Goal: Task Accomplishment & Management: Complete application form

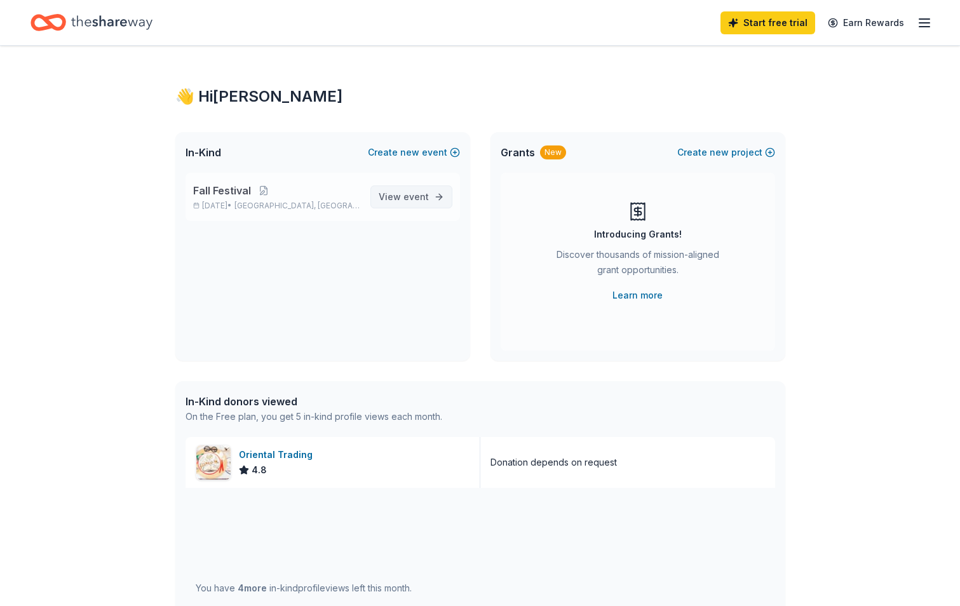
click at [392, 193] on span "View event" at bounding box center [404, 196] width 50 height 15
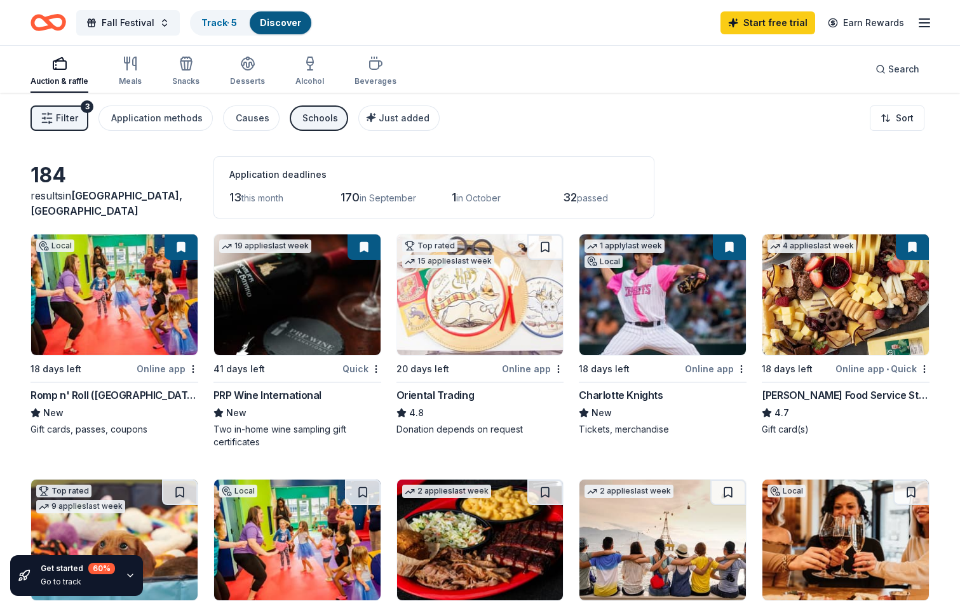
click at [161, 371] on div "Online app" at bounding box center [168, 369] width 62 height 16
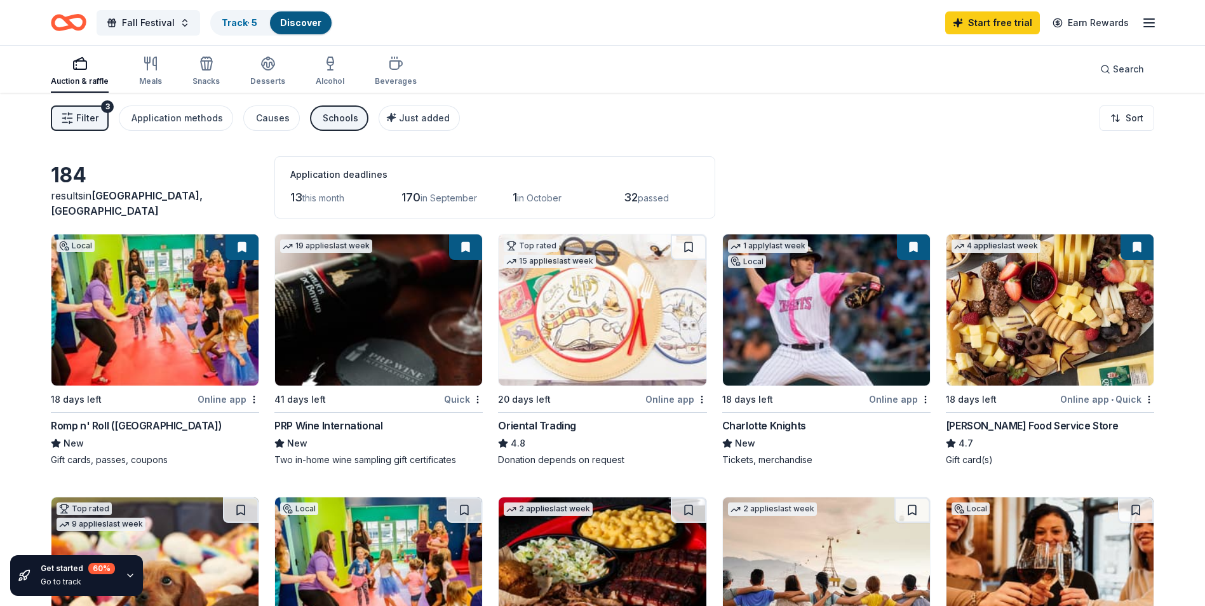
click at [672, 402] on div "Online app" at bounding box center [676, 399] width 62 height 16
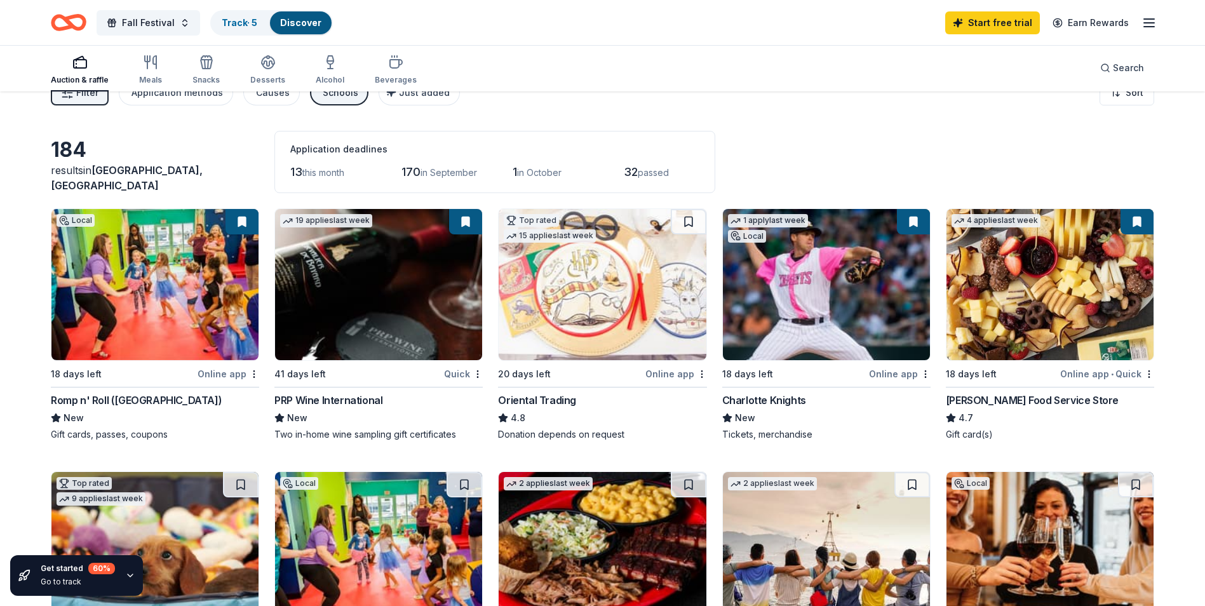
scroll to position [64, 0]
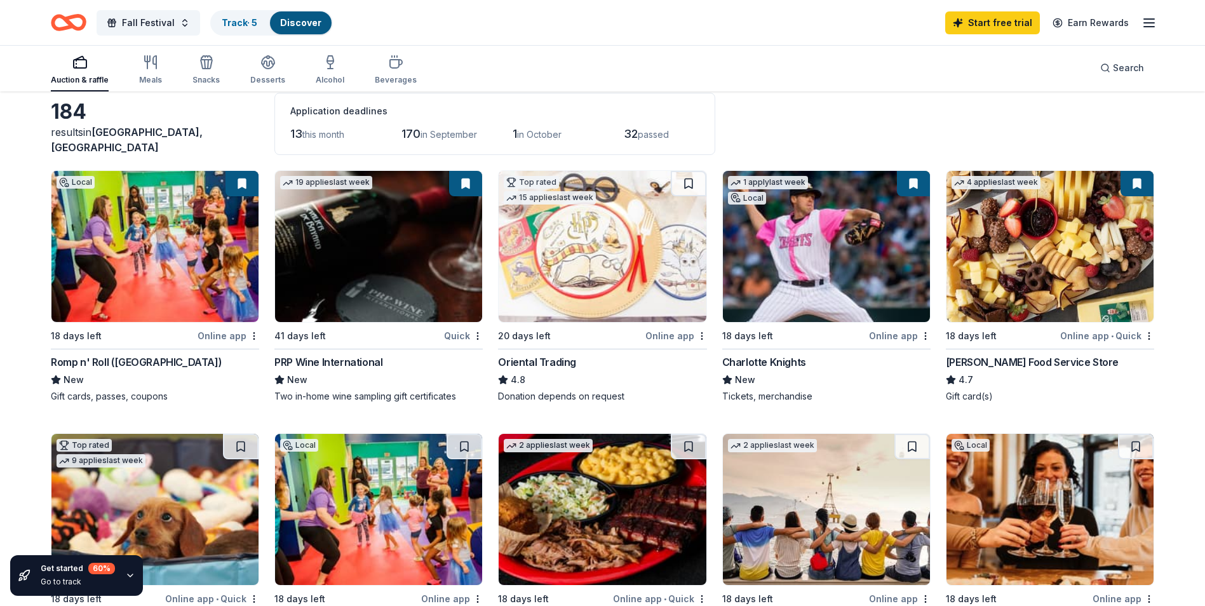
click at [908, 336] on div "Online app" at bounding box center [900, 336] width 62 height 16
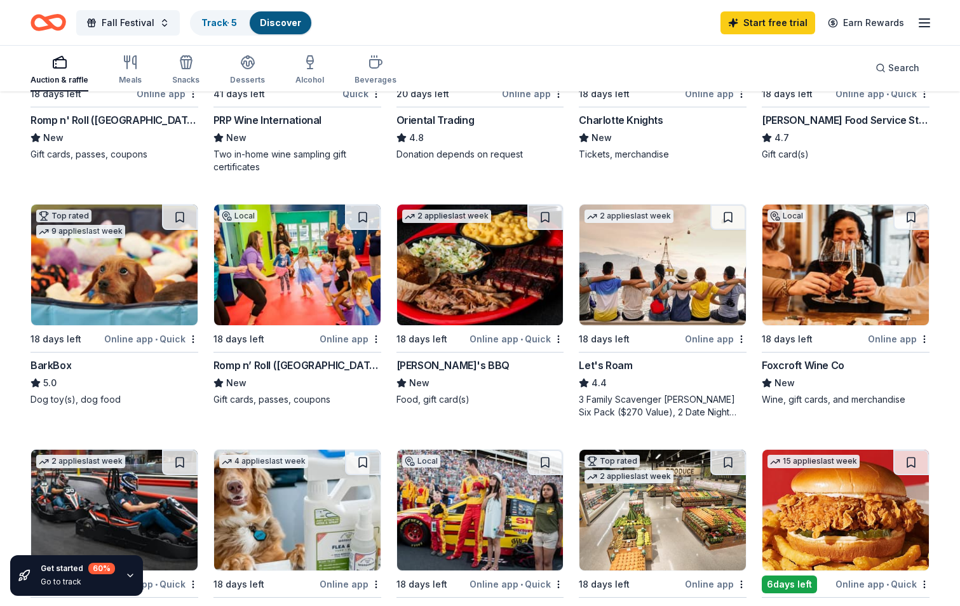
scroll to position [254, 0]
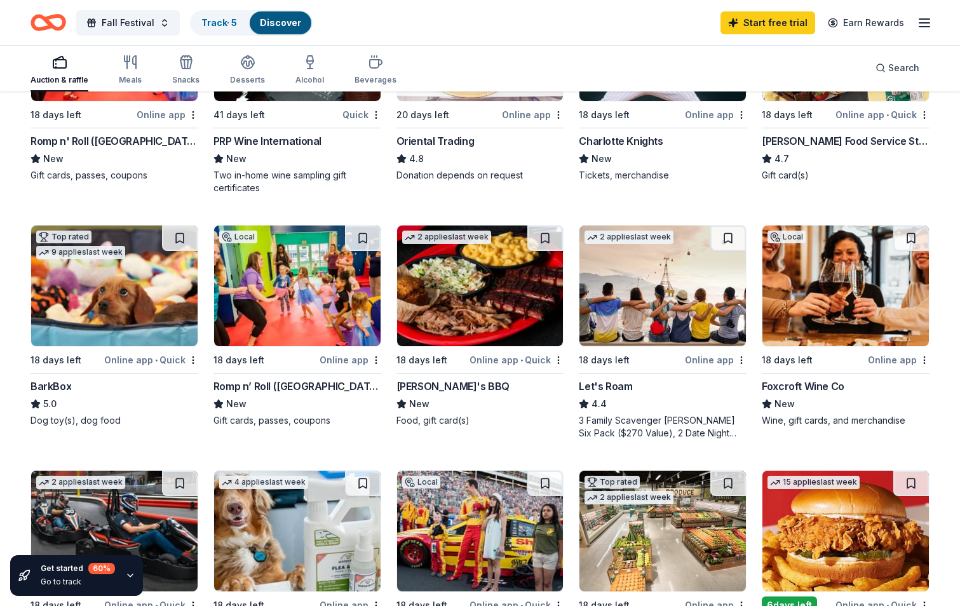
click at [444, 385] on div "[PERSON_NAME]'s BBQ" at bounding box center [452, 386] width 113 height 15
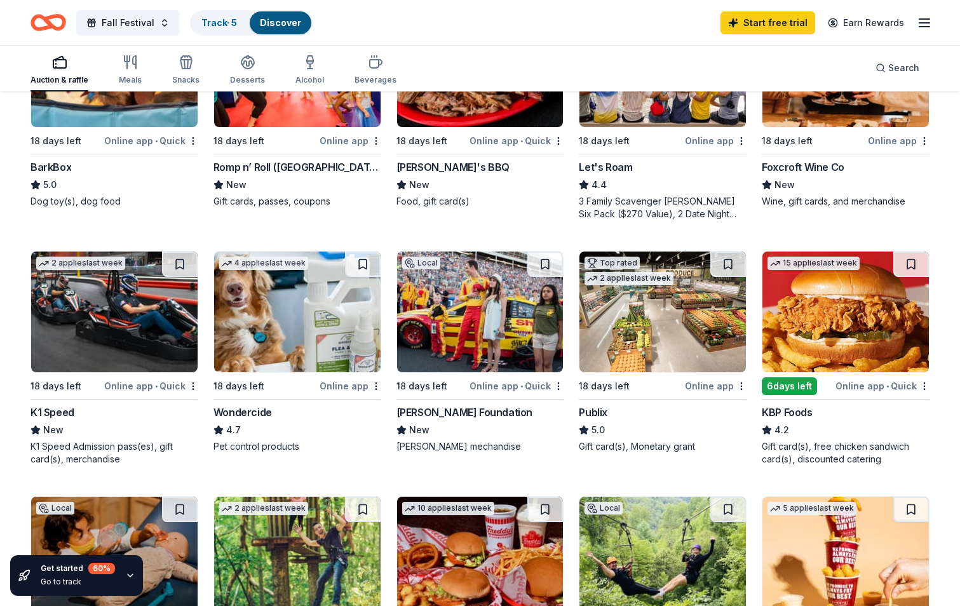
scroll to position [508, 0]
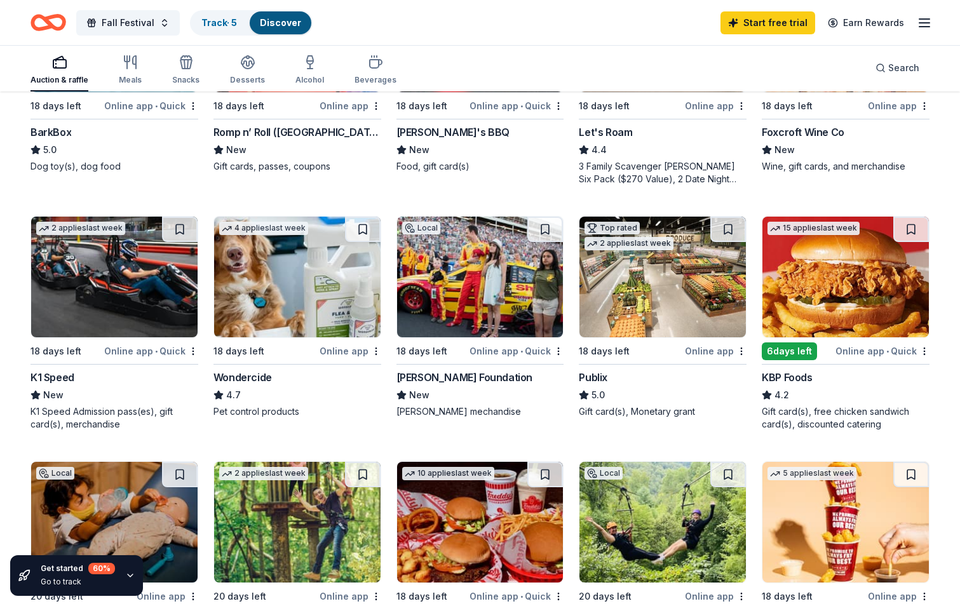
click at [142, 326] on img at bounding box center [114, 277] width 166 height 121
click at [533, 356] on div "Online app • Quick" at bounding box center [516, 351] width 94 height 16
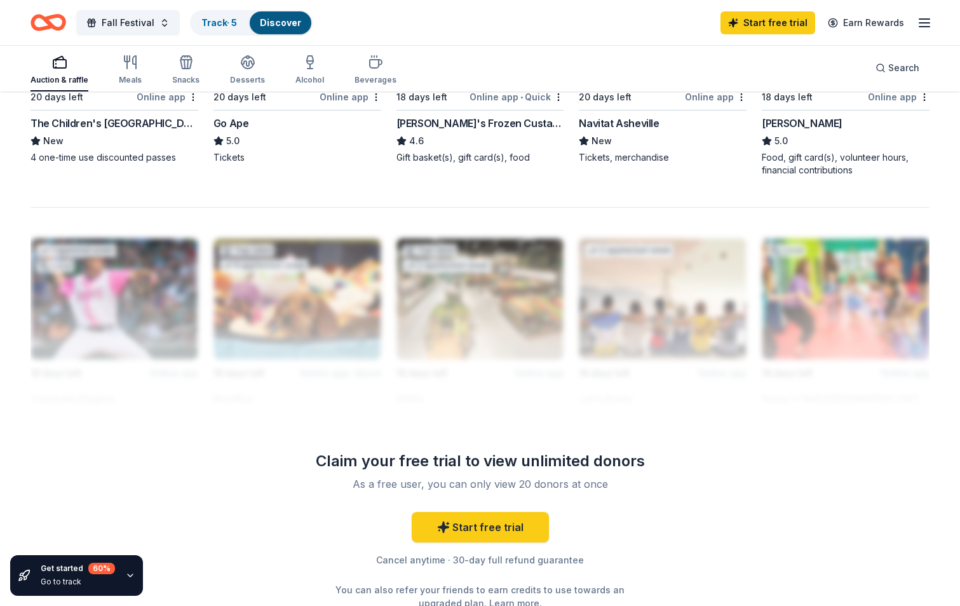
scroll to position [991, 0]
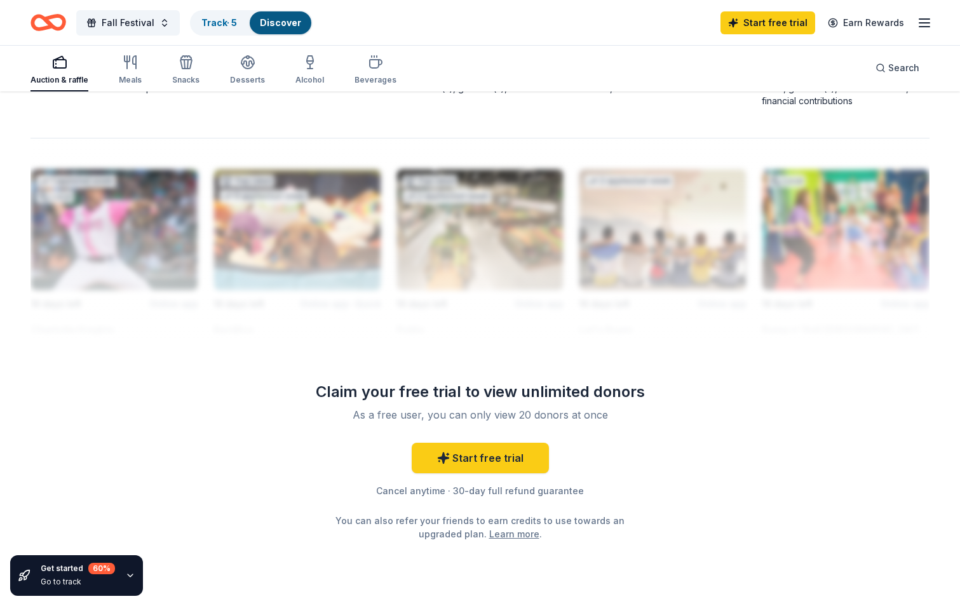
scroll to position [1054, 0]
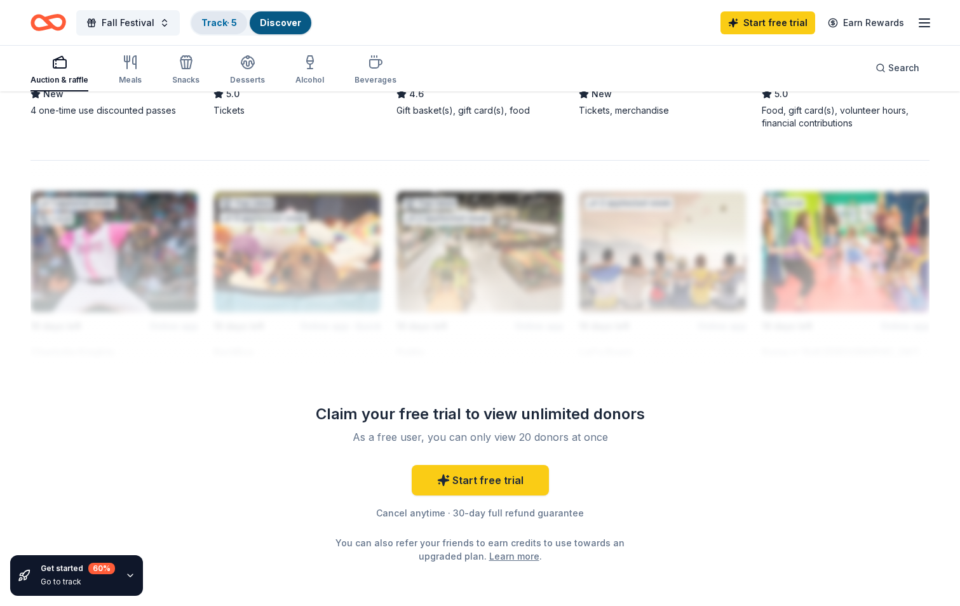
click at [213, 23] on link "Track · 5" at bounding box center [219, 22] width 36 height 11
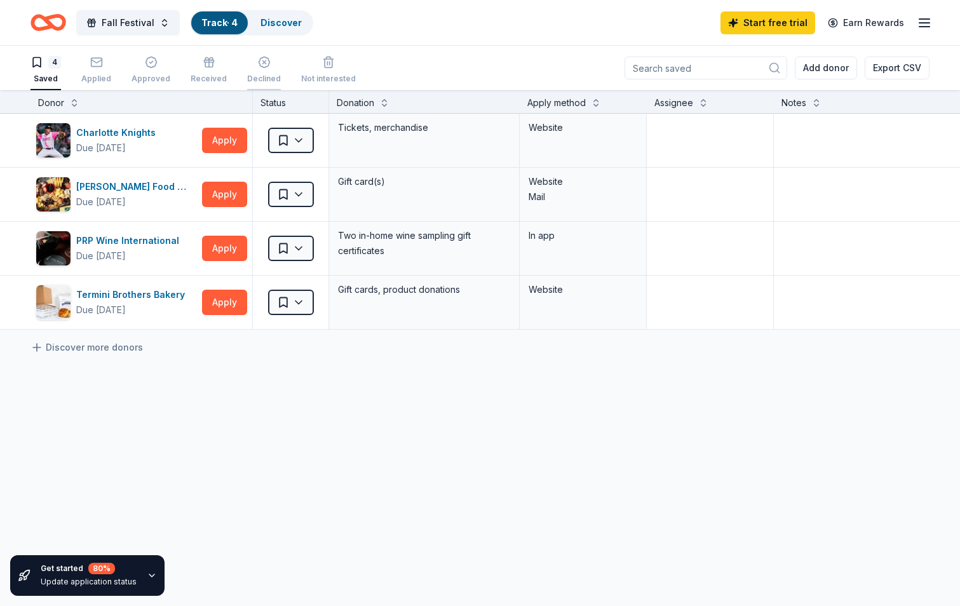
click at [258, 61] on icon "button" at bounding box center [263, 62] width 11 height 11
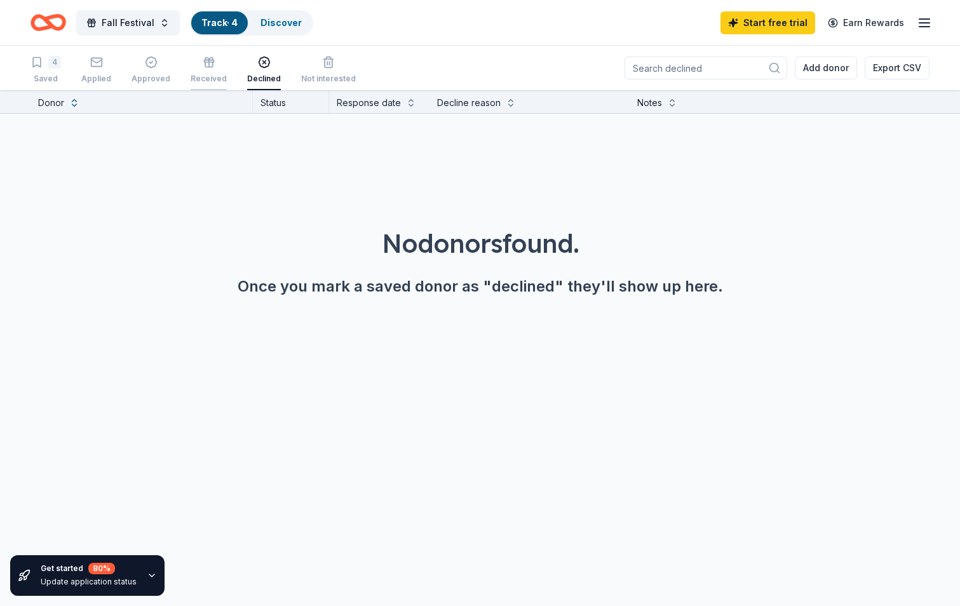
click at [203, 68] on icon "button" at bounding box center [209, 62] width 13 height 13
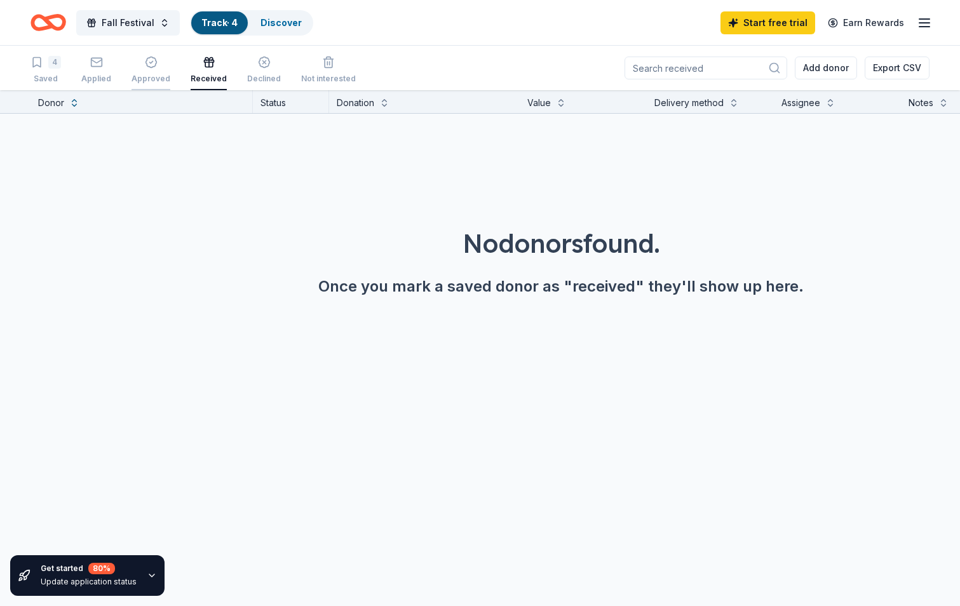
click at [153, 68] on icon "button" at bounding box center [151, 62] width 13 height 13
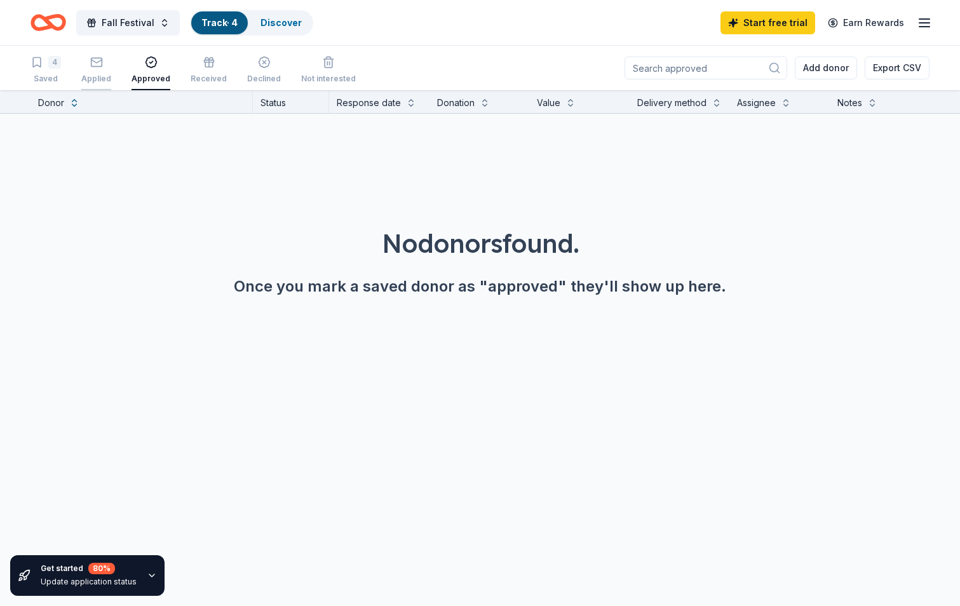
click at [97, 70] on div "Applied" at bounding box center [96, 70] width 30 height 28
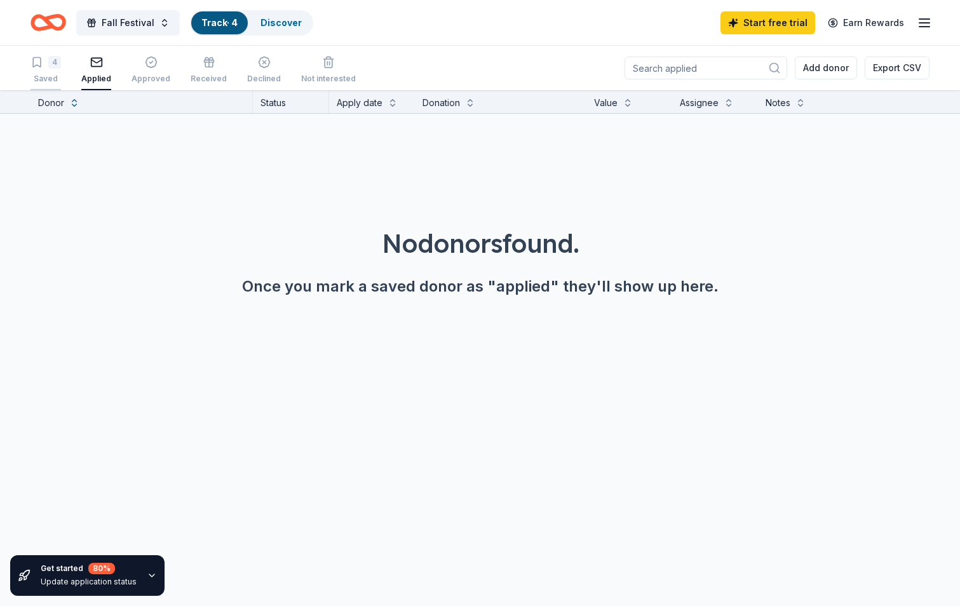
click at [46, 67] on div "4" at bounding box center [45, 62] width 30 height 13
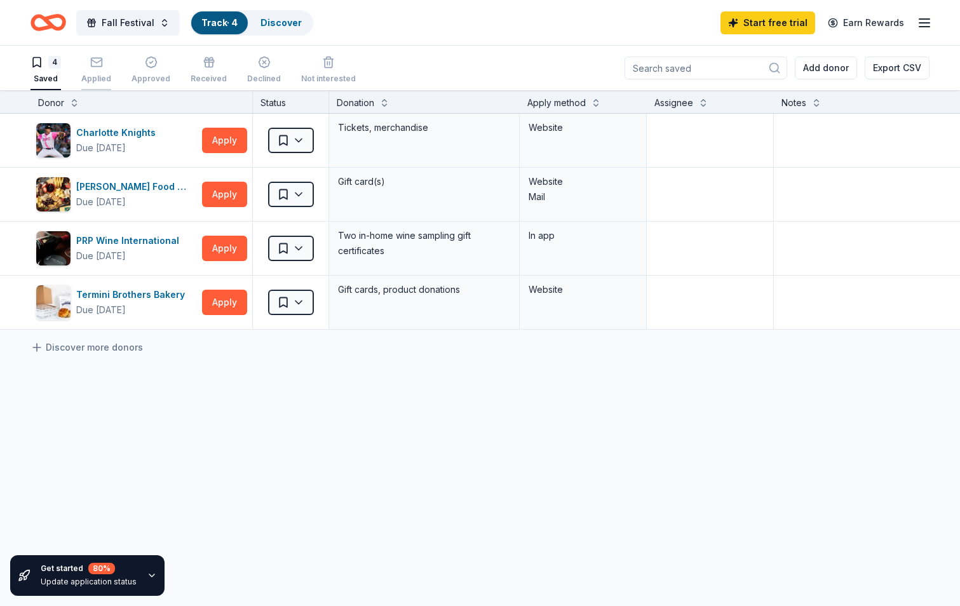
click at [92, 62] on icon "button" at bounding box center [96, 62] width 13 height 13
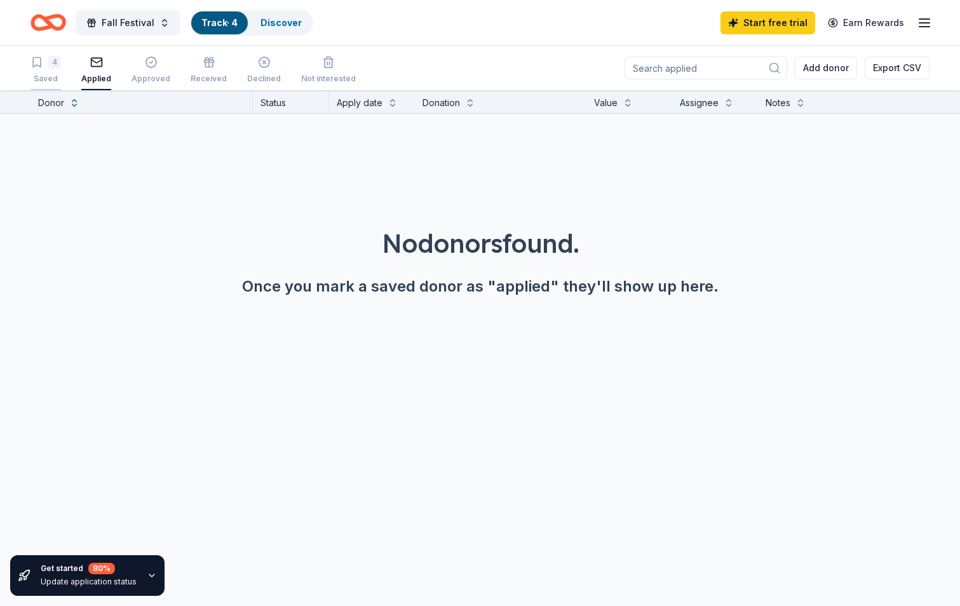
click at [48, 68] on div "4" at bounding box center [45, 62] width 30 height 13
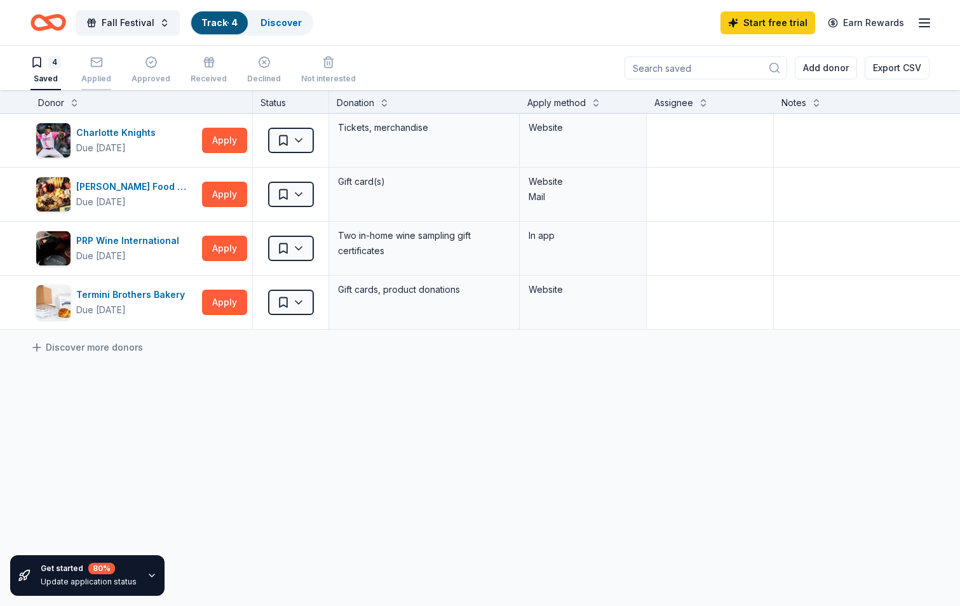
click at [93, 64] on icon "button" at bounding box center [96, 62] width 13 height 13
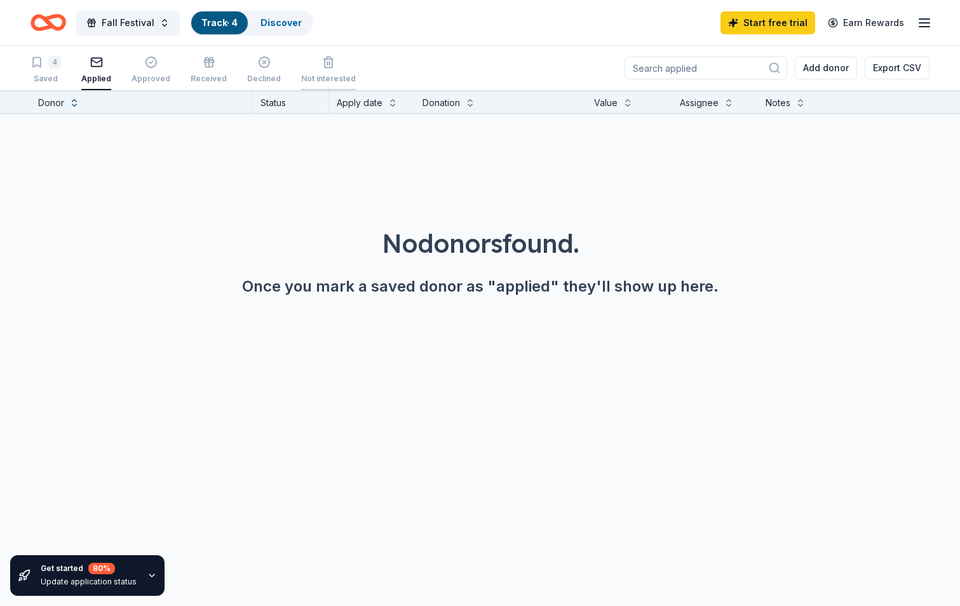
click at [322, 61] on icon "button" at bounding box center [328, 62] width 13 height 13
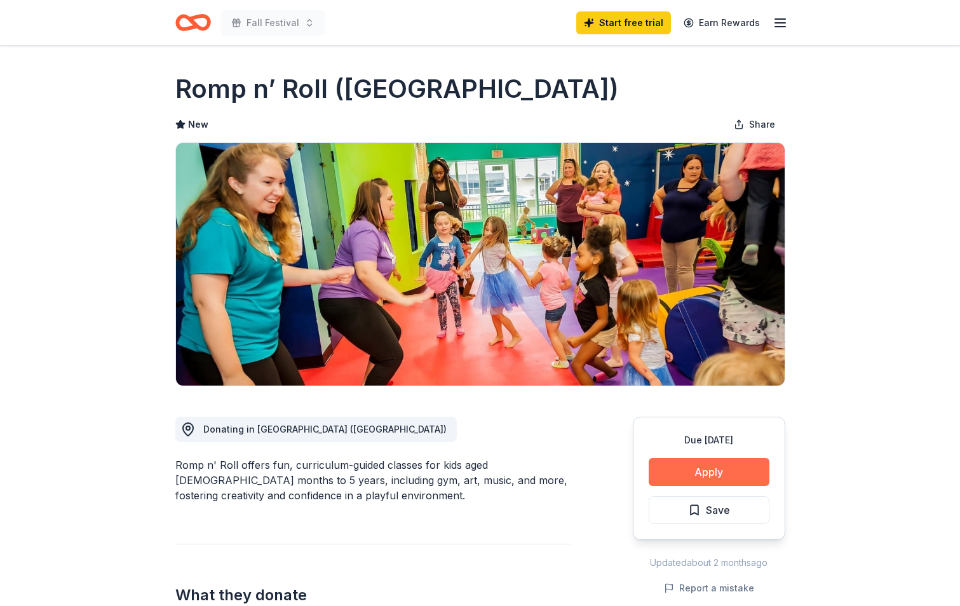
click at [690, 461] on button "Apply" at bounding box center [708, 472] width 121 height 28
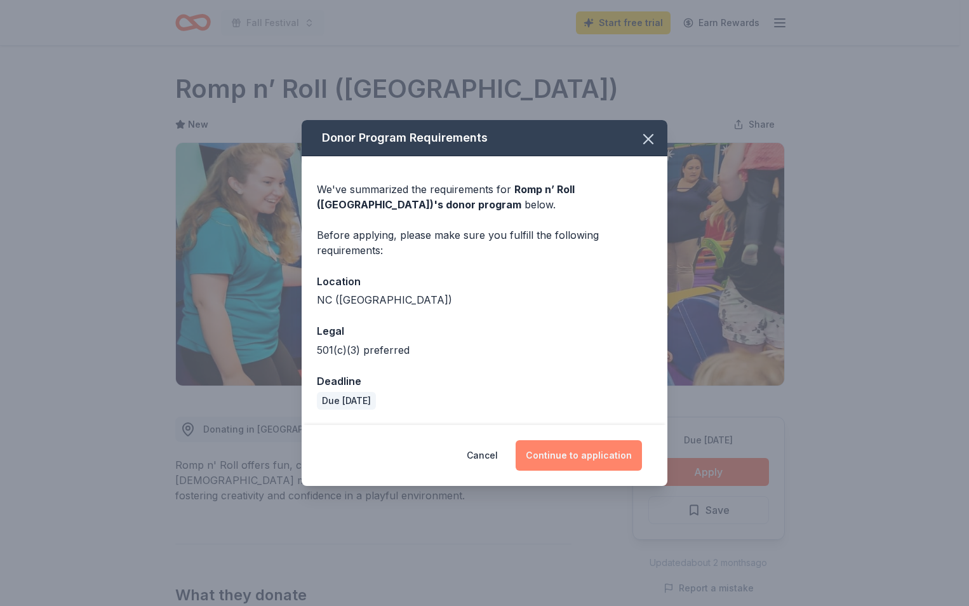
click at [565, 453] on button "Continue to application" at bounding box center [579, 455] width 126 height 30
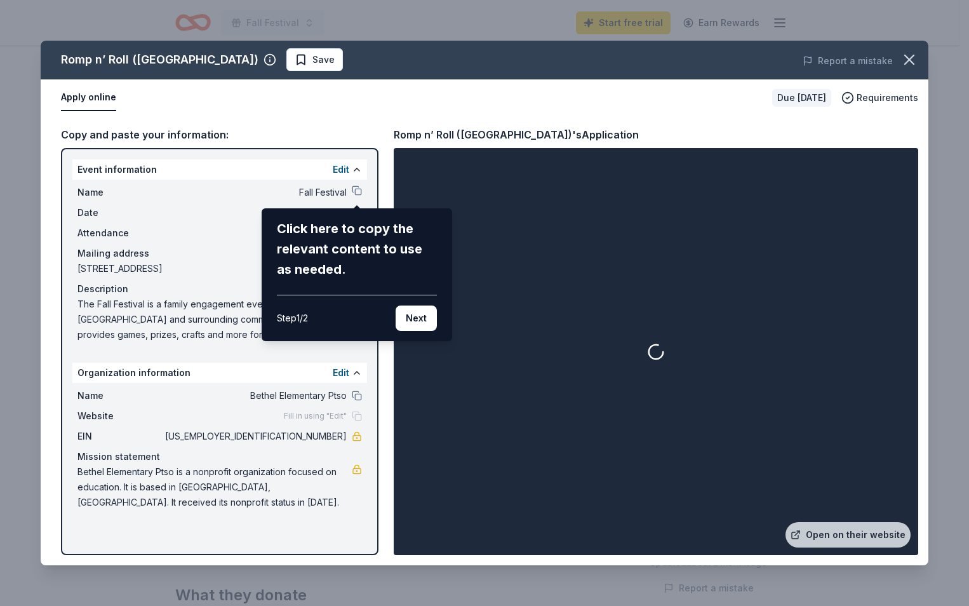
click at [354, 191] on div "Romp n’ Roll (Concord) Save Report a mistake Apply online Due in 18 days Requir…" at bounding box center [485, 303] width 888 height 525
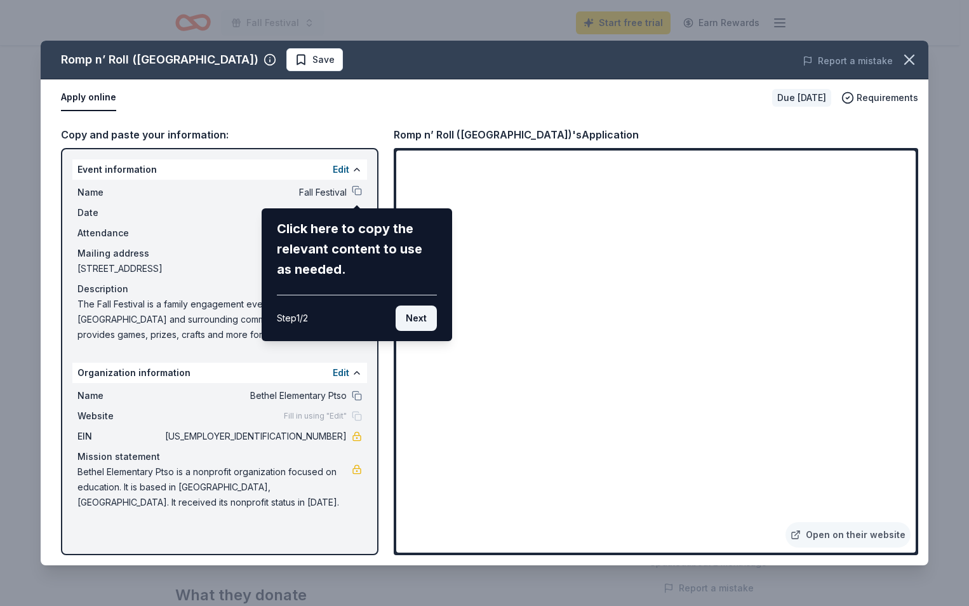
click at [414, 316] on button "Next" at bounding box center [416, 317] width 41 height 25
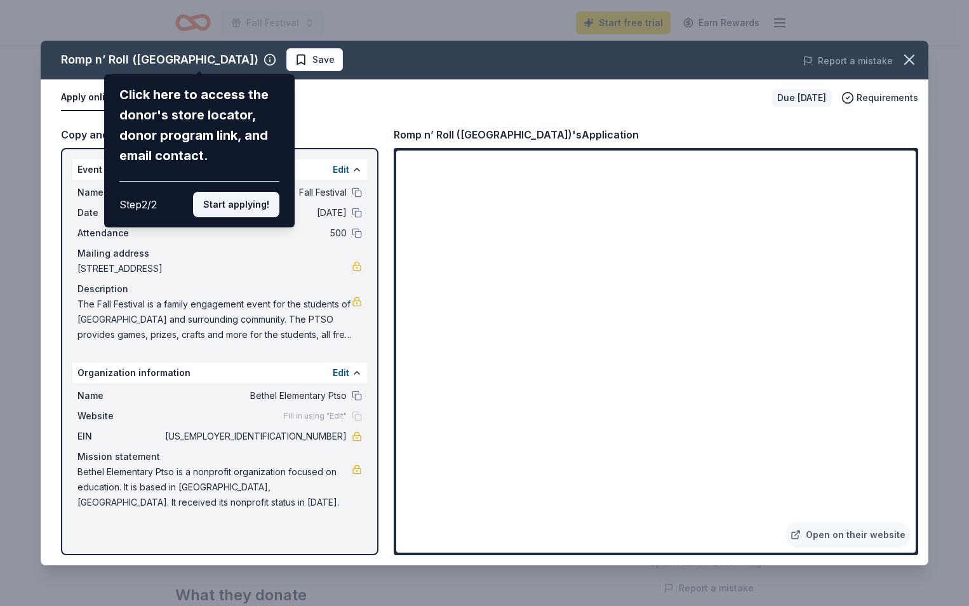
click at [271, 213] on button "Start applying!" at bounding box center [236, 204] width 86 height 25
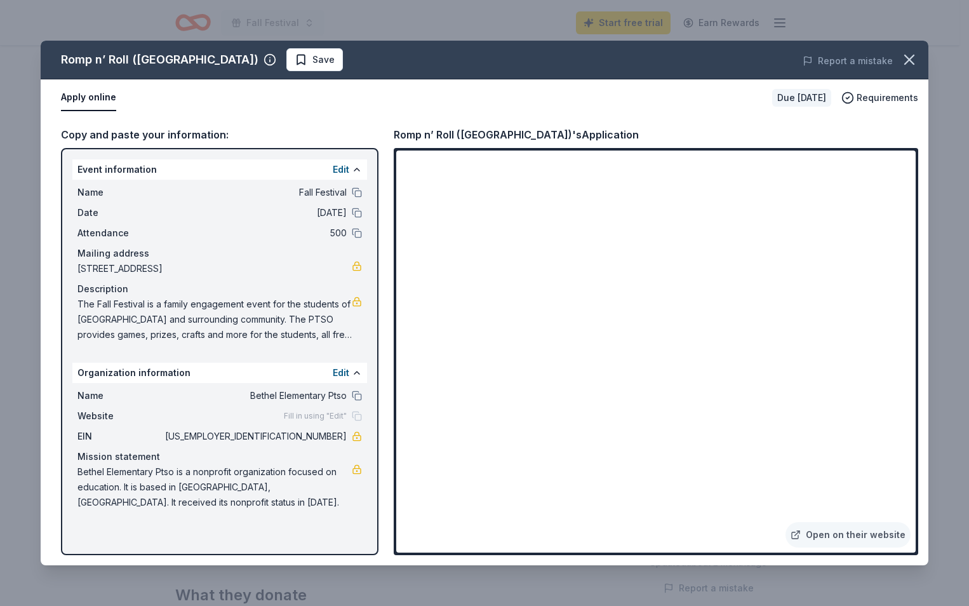
click at [269, 341] on span "The Fall Festival is a family engagement event for the students of [GEOGRAPHIC_…" at bounding box center [214, 320] width 274 height 46
click at [297, 419] on span "Fill in using "Edit"" at bounding box center [315, 416] width 63 height 10
click at [352, 412] on div "Fill in using "Edit"" at bounding box center [323, 416] width 78 height 10
click at [143, 465] on span "Bethel Elementary Ptso is a nonprofit organization focused on education. It is …" at bounding box center [214, 487] width 274 height 46
drag, startPoint x: 78, startPoint y: 471, endPoint x: 147, endPoint y: 502, distance: 75.6
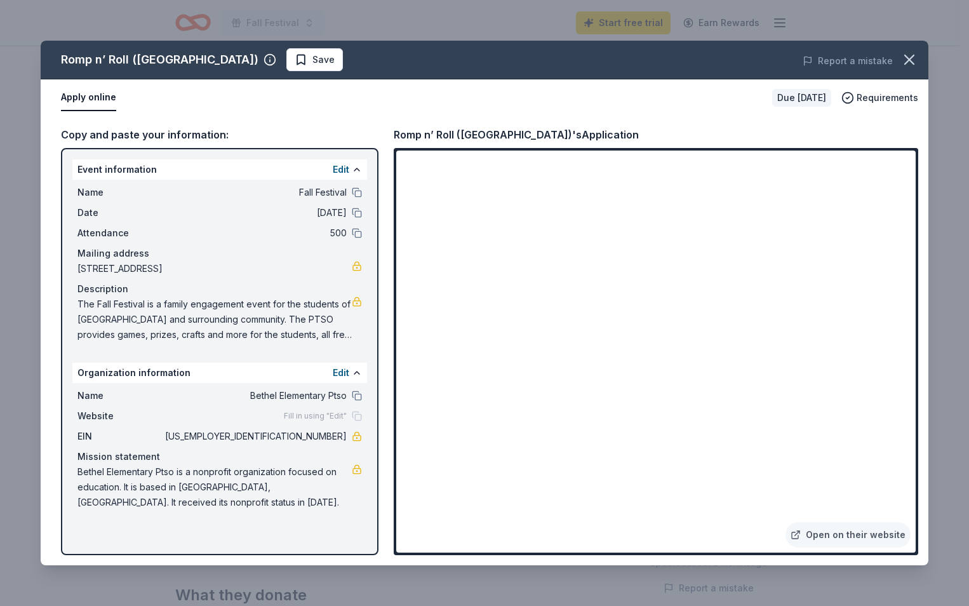
click at [147, 502] on span "Bethel Elementary Ptso is a nonprofit organization focused on education. It is …" at bounding box center [214, 487] width 274 height 46
drag, startPoint x: 147, startPoint y: 504, endPoint x: 104, endPoint y: 480, distance: 49.7
click at [104, 481] on span "Bethel Elementary Ptso is a nonprofit organization focused on education. It is …" at bounding box center [214, 487] width 274 height 46
click at [126, 304] on span "The Fall Festival is a family engagement event for the students of Bethel Eleme…" at bounding box center [214, 320] width 274 height 46
click at [326, 331] on span "The Fall Festival is a family engagement event for the students of Bethel Eleme…" at bounding box center [214, 320] width 274 height 46
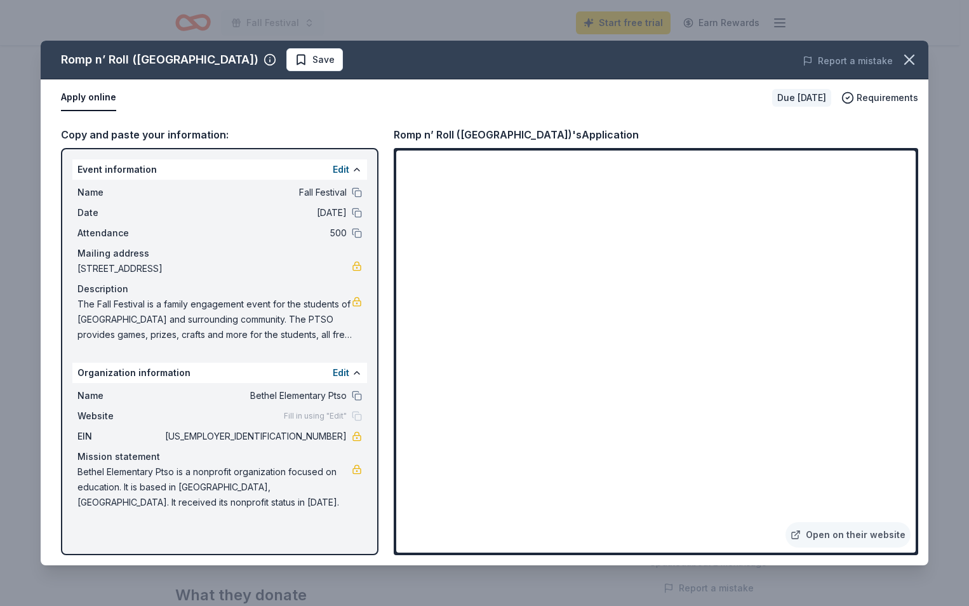
click at [356, 305] on link at bounding box center [357, 302] width 10 height 10
click at [152, 319] on span "The Fall Festival is a family engagement event for the students of Bethel Eleme…" at bounding box center [214, 320] width 274 height 46
drag, startPoint x: 73, startPoint y: 304, endPoint x: 293, endPoint y: 348, distance: 224.2
click at [293, 348] on div "Event information Edit Name Fall Festival Date 10/04/25 Attendance 500 Mailing …" at bounding box center [220, 351] width 318 height 407
click at [291, 324] on span "The Fall Festival is a family engagement event for the students of Bethel Eleme…" at bounding box center [214, 320] width 274 height 46
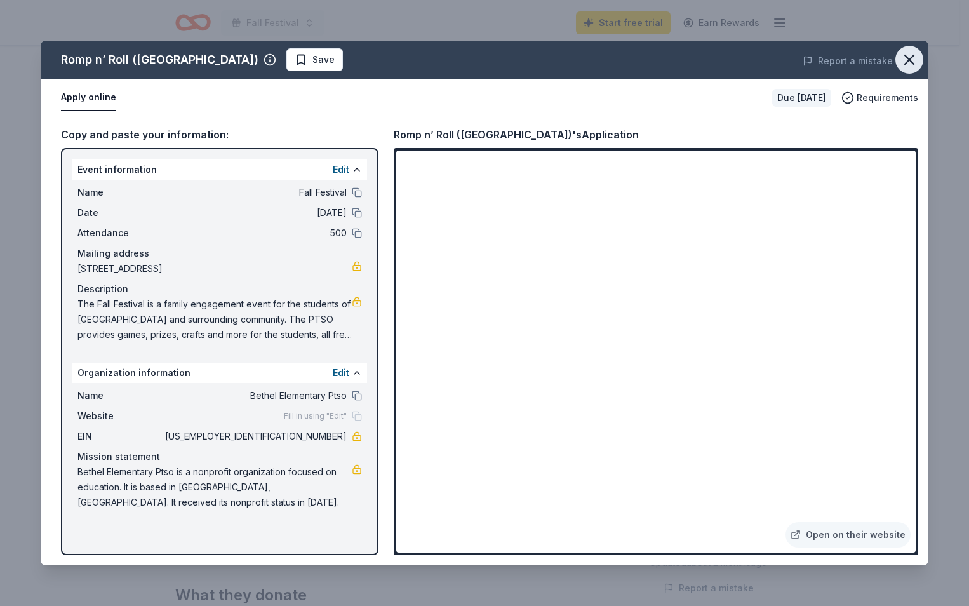
click at [918, 63] on button "button" at bounding box center [909, 60] width 28 height 28
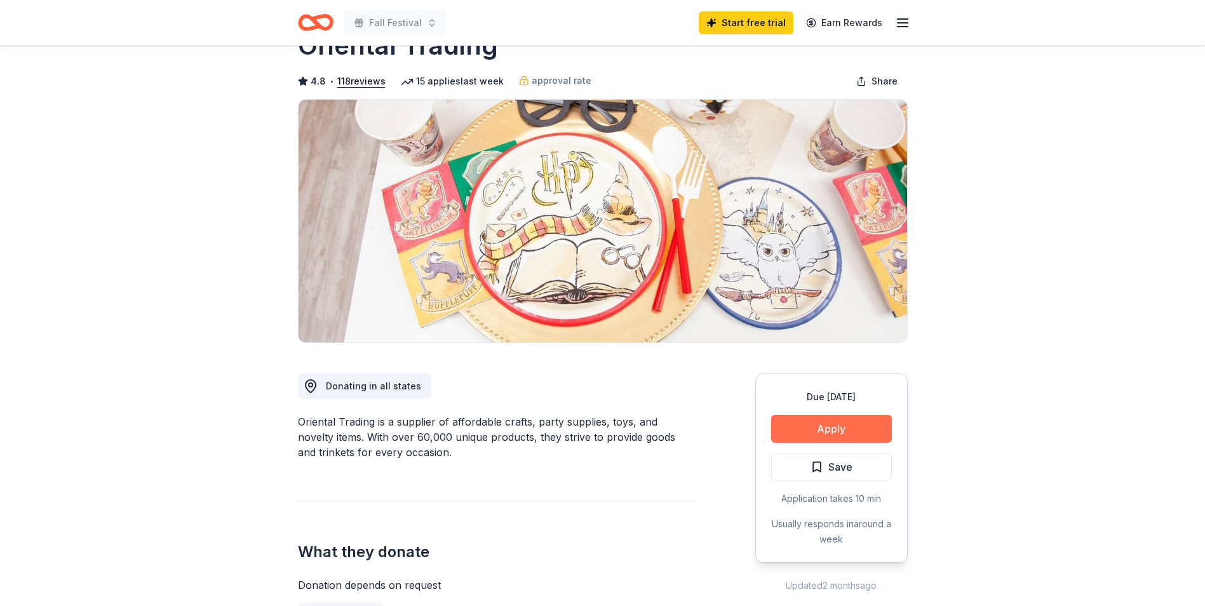
scroll to position [127, 0]
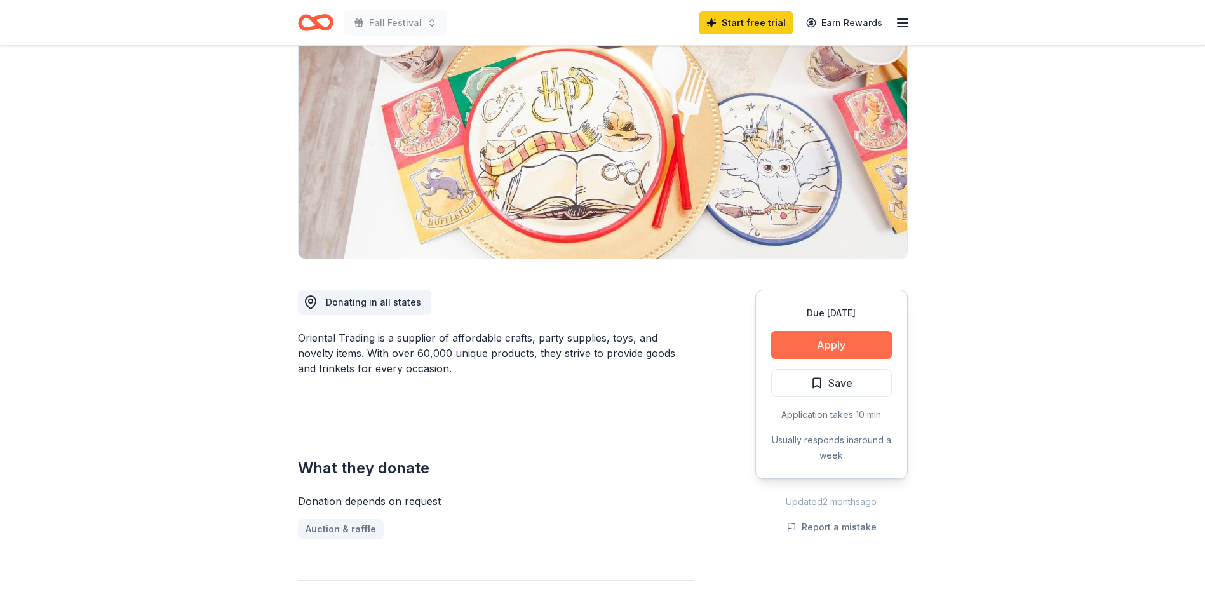
click at [819, 349] on button "Apply" at bounding box center [831, 345] width 121 height 28
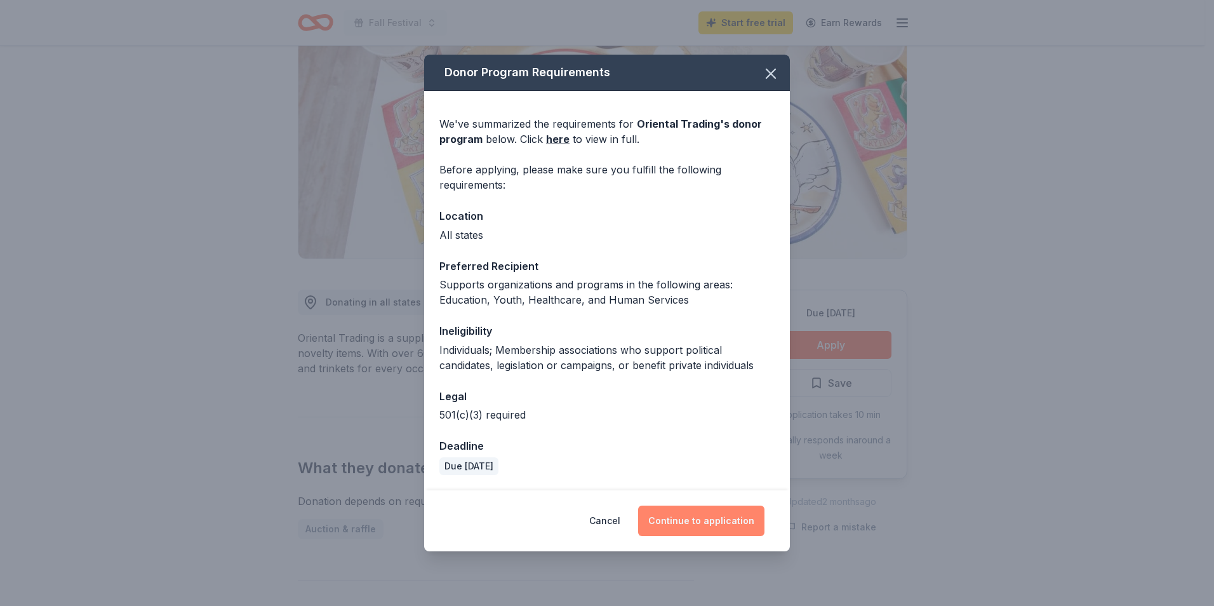
click at [702, 515] on button "Continue to application" at bounding box center [701, 521] width 126 height 30
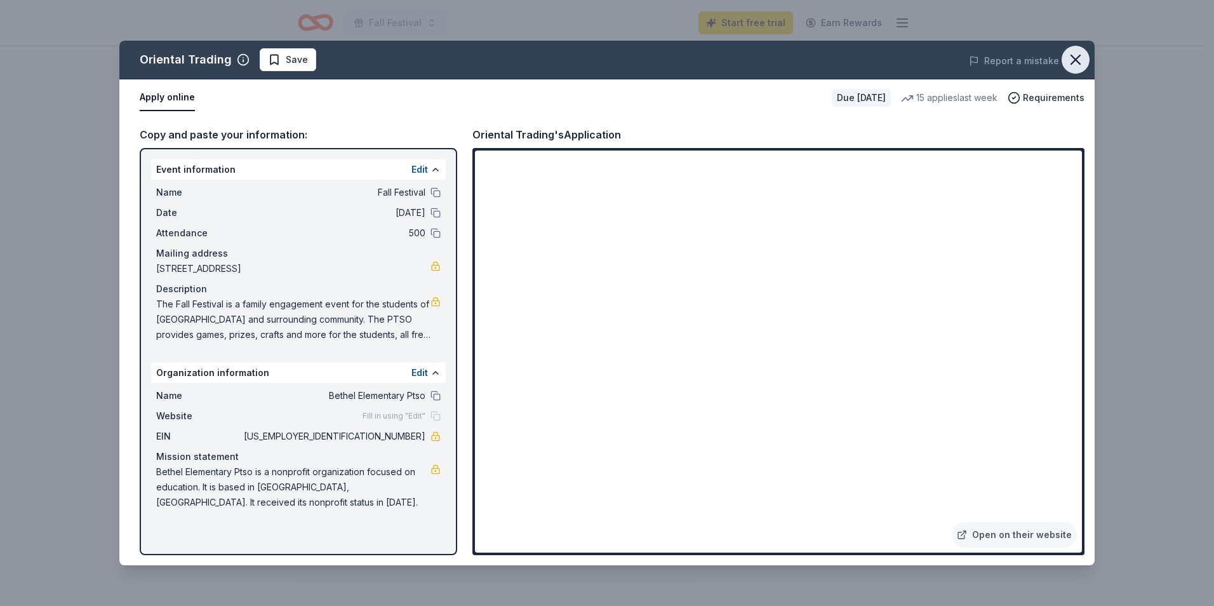
click at [1082, 55] on icon "button" at bounding box center [1076, 60] width 18 height 18
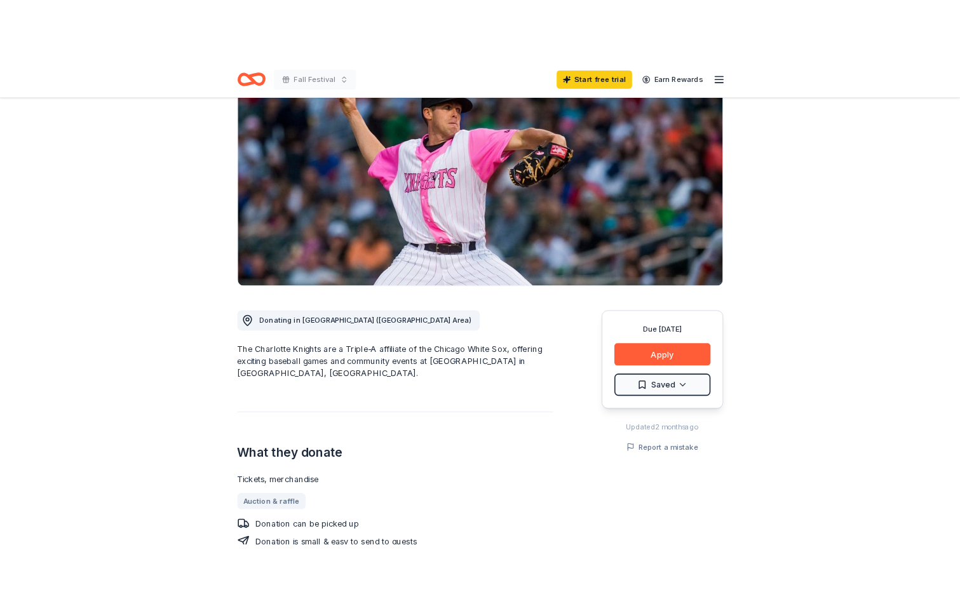
scroll to position [254, 0]
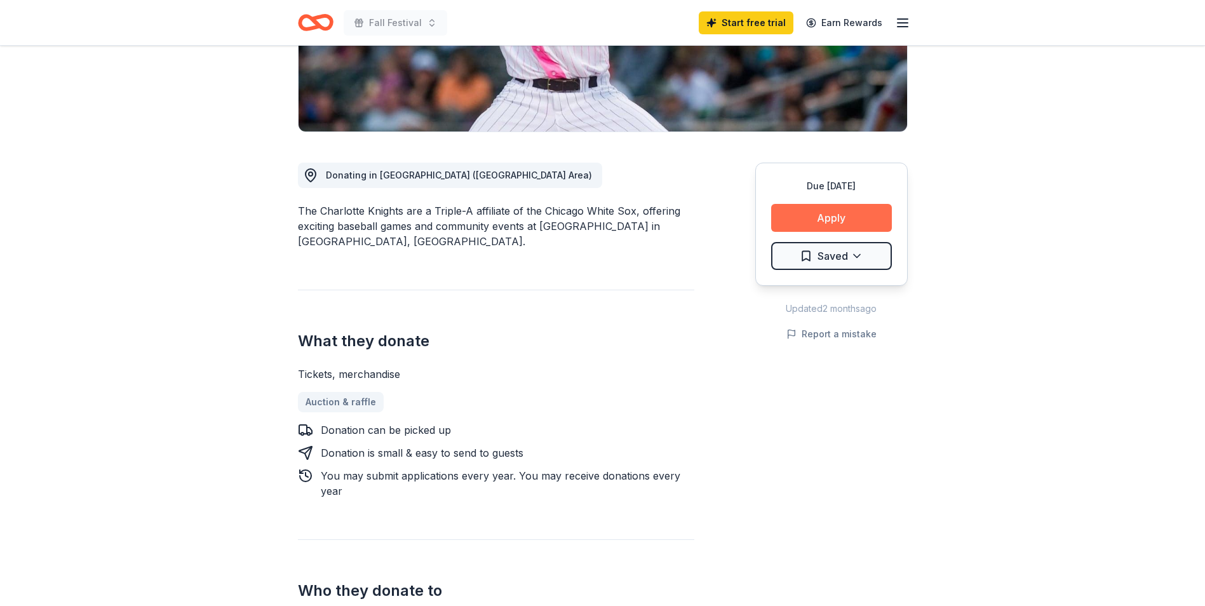
click at [830, 214] on button "Apply" at bounding box center [831, 218] width 121 height 28
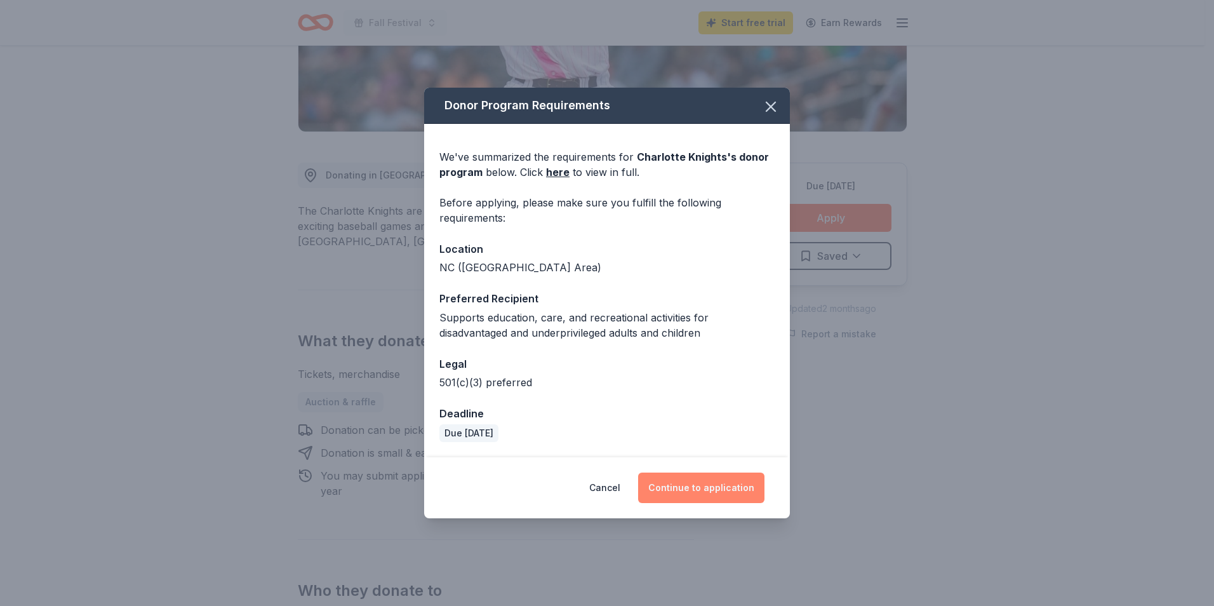
click at [682, 493] on button "Continue to application" at bounding box center [701, 488] width 126 height 30
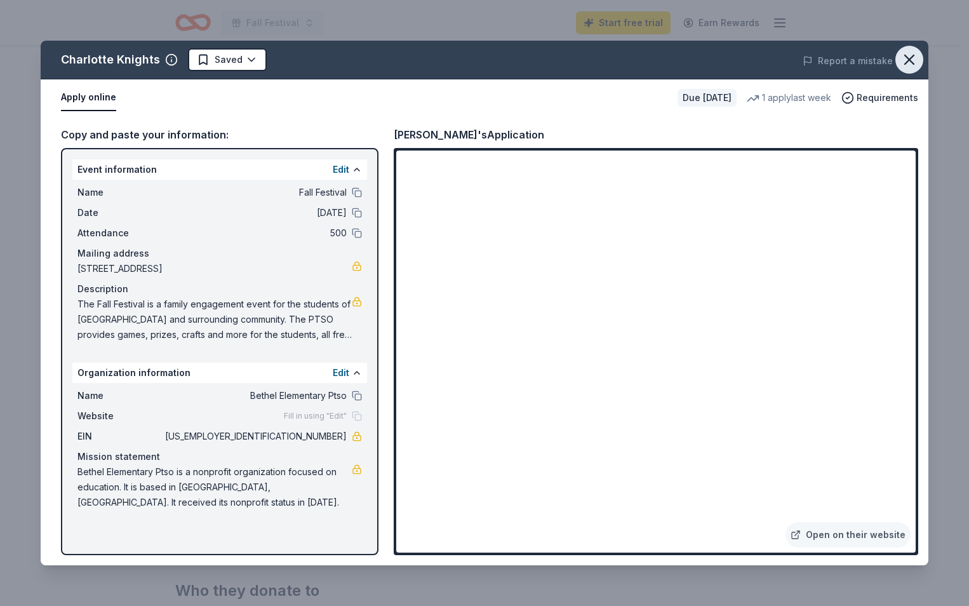
click at [905, 55] on icon "button" at bounding box center [909, 59] width 9 height 9
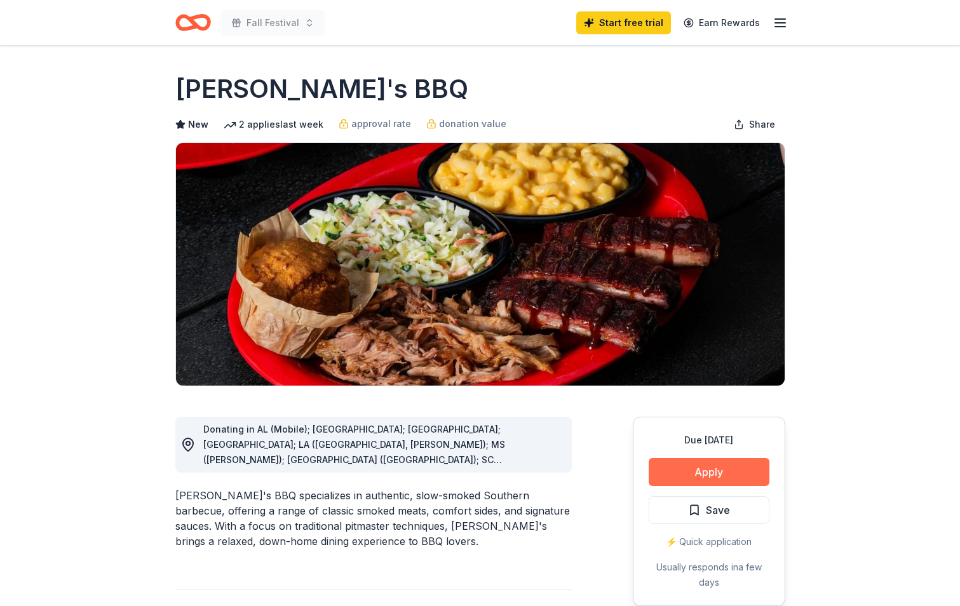
click at [709, 473] on button "Apply" at bounding box center [708, 472] width 121 height 28
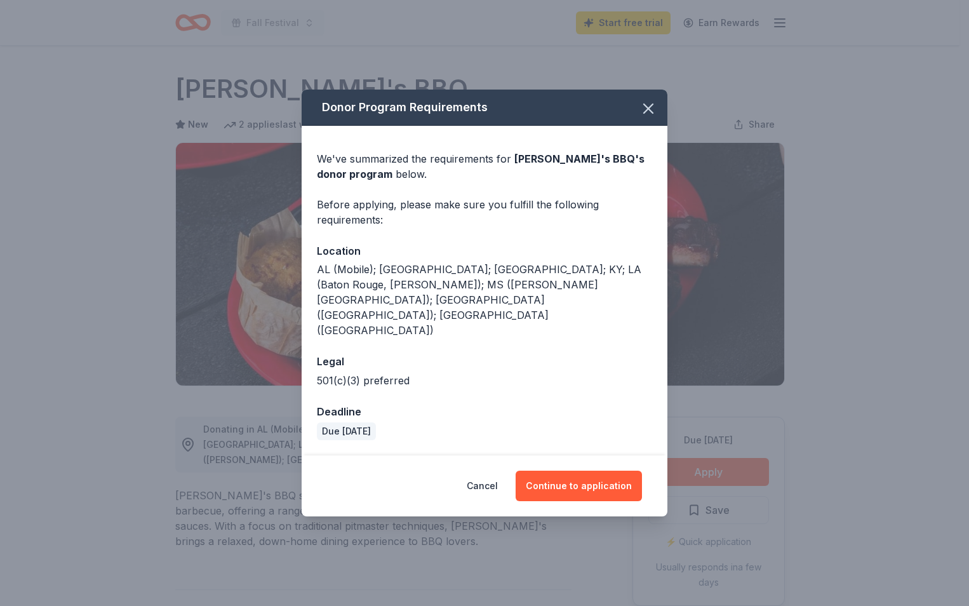
click at [511, 353] on div "Legal" at bounding box center [484, 361] width 335 height 17
click at [591, 471] on button "Continue to application" at bounding box center [579, 486] width 126 height 30
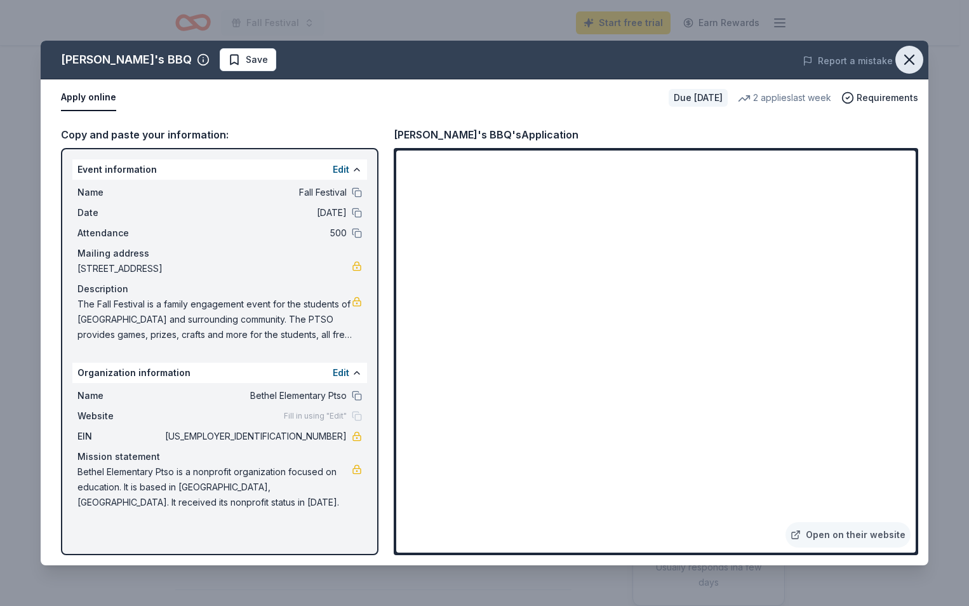
click at [909, 55] on icon "button" at bounding box center [910, 60] width 18 height 18
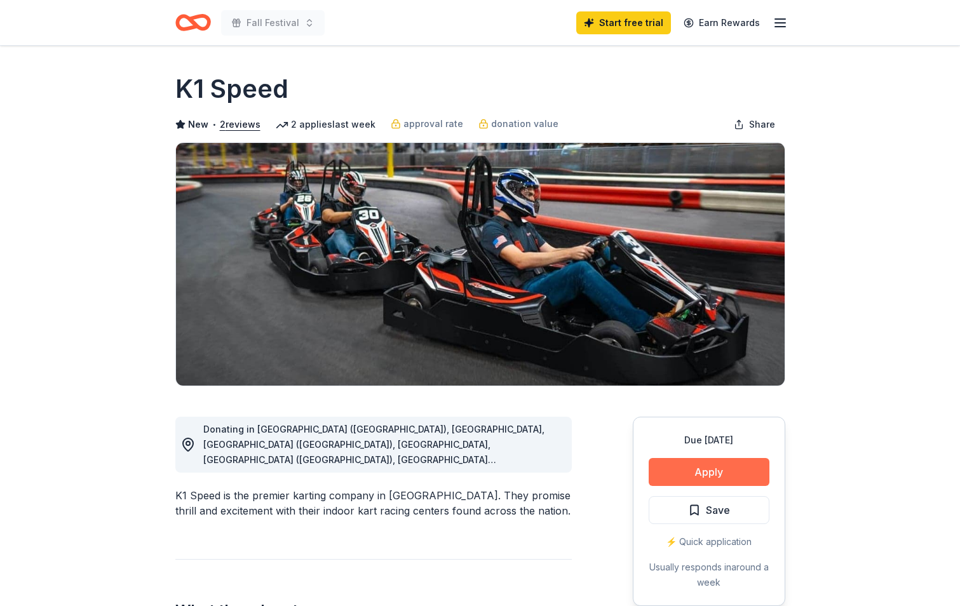
click at [742, 467] on button "Apply" at bounding box center [708, 472] width 121 height 28
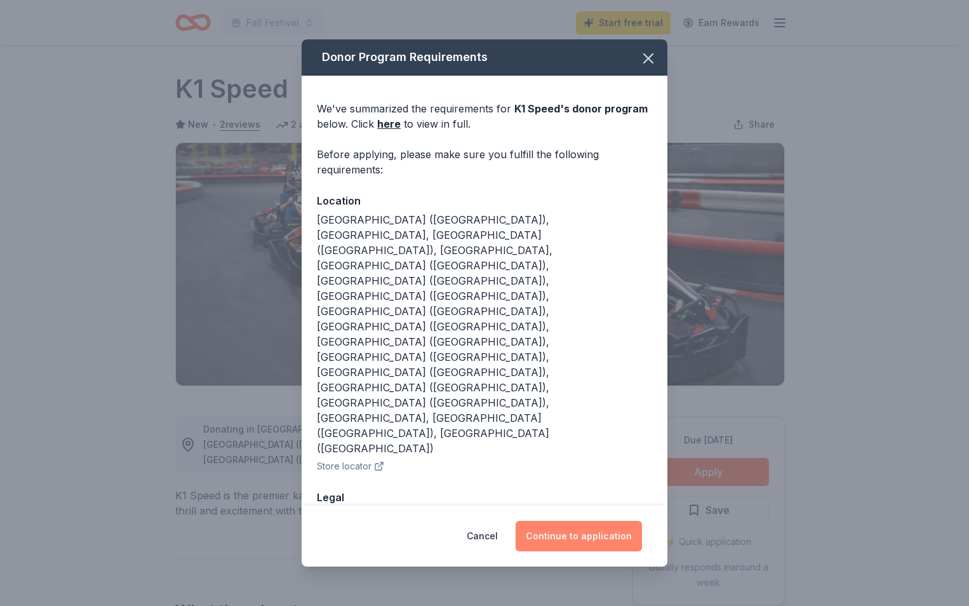
click at [596, 521] on button "Continue to application" at bounding box center [579, 536] width 126 height 30
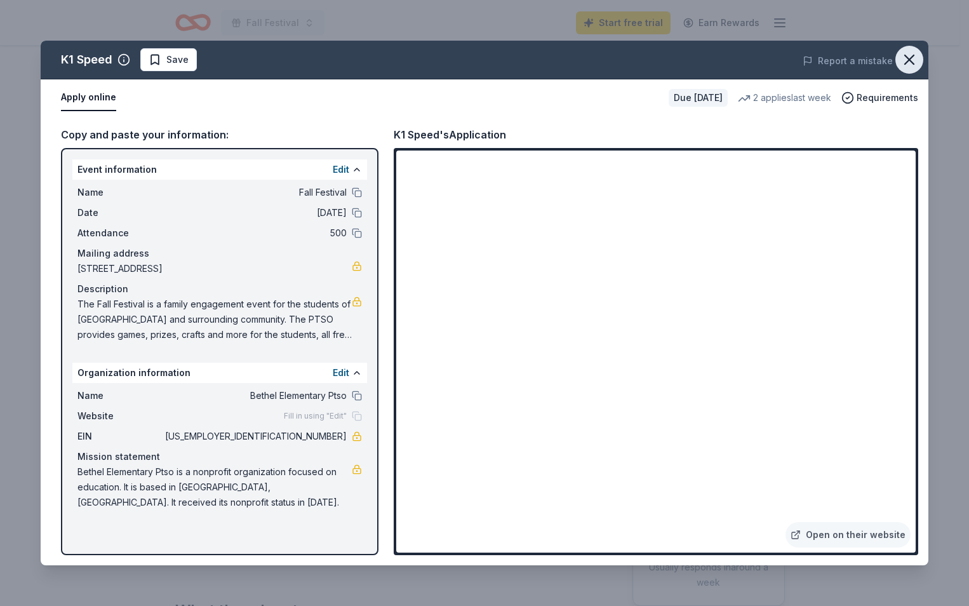
click at [916, 65] on icon "button" at bounding box center [910, 60] width 18 height 18
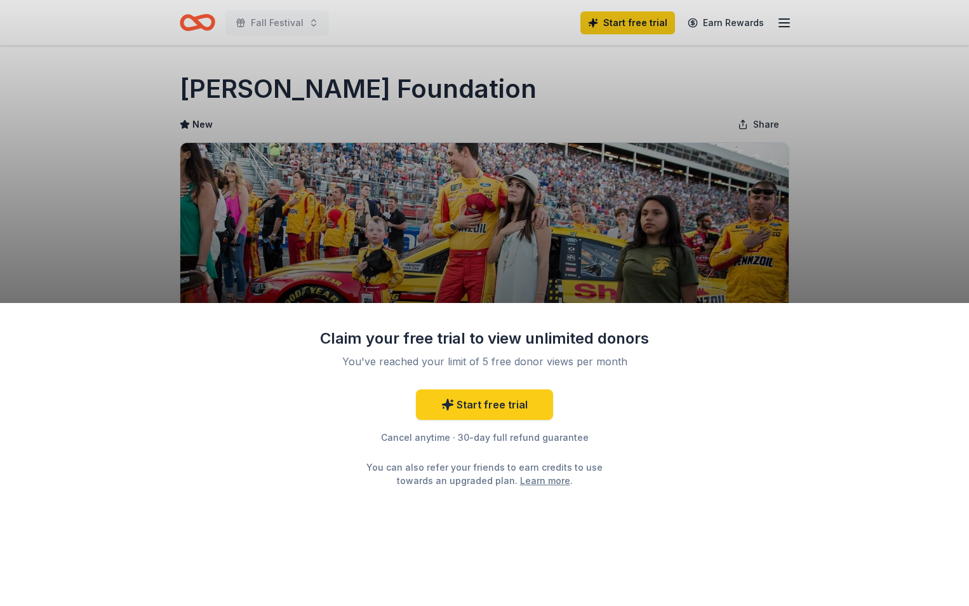
click at [735, 472] on div "Claim your free trial to view unlimited donors You've reached your limit of 5 f…" at bounding box center [484, 454] width 969 height 303
click at [571, 266] on div "Claim your free trial to view unlimited donors You've reached your limit of 5 f…" at bounding box center [484, 303] width 969 height 606
click at [821, 257] on div "Claim your free trial to view unlimited donors You've reached your limit of 5 f…" at bounding box center [484, 303] width 969 height 606
drag, startPoint x: 14, startPoint y: 116, endPoint x: 2, endPoint y: 107, distance: 15.4
click at [15, 116] on div "Claim your free trial to view unlimited donors You've reached your limit of 5 f…" at bounding box center [484, 303] width 969 height 606
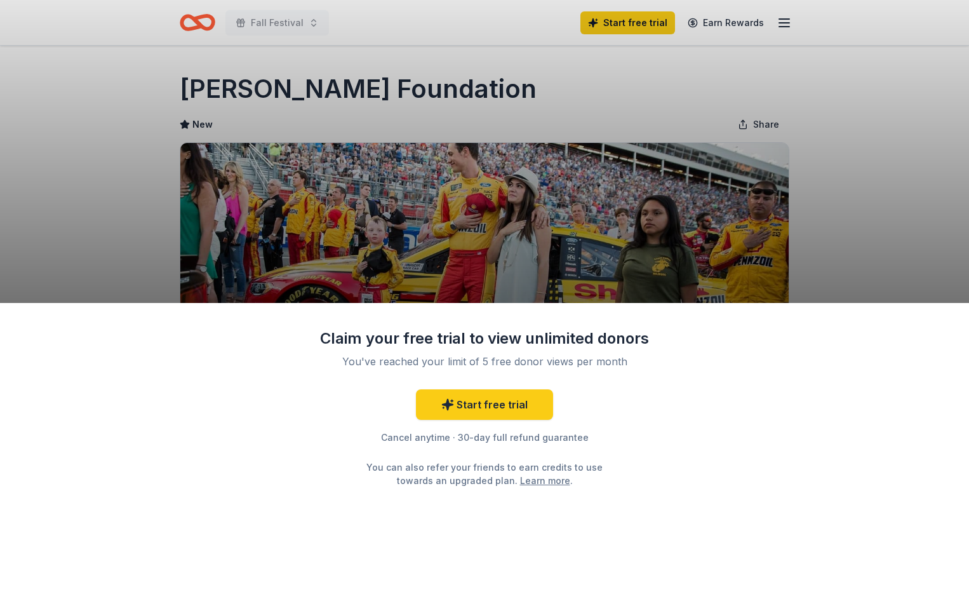
click at [700, 461] on div "Claim your free trial to view unlimited donors You've reached your limit of 5 f…" at bounding box center [484, 454] width 969 height 303
click at [828, 183] on div "Claim your free trial to view unlimited donors You've reached your limit of 5 f…" at bounding box center [484, 303] width 969 height 606
